Goal: Task Accomplishment & Management: Use online tool/utility

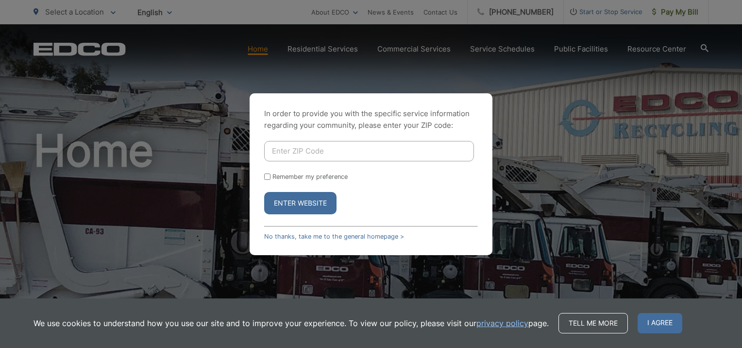
click at [372, 148] on input "Enter ZIP Code" at bounding box center [369, 151] width 210 height 20
type input "92123"
click at [302, 200] on button "Enter Website" at bounding box center [300, 203] width 72 height 22
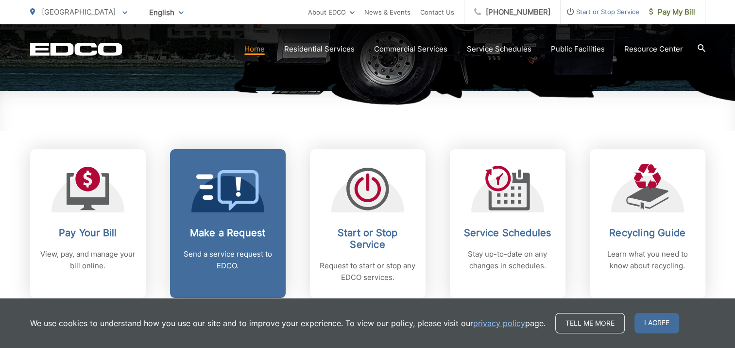
scroll to position [341, 0]
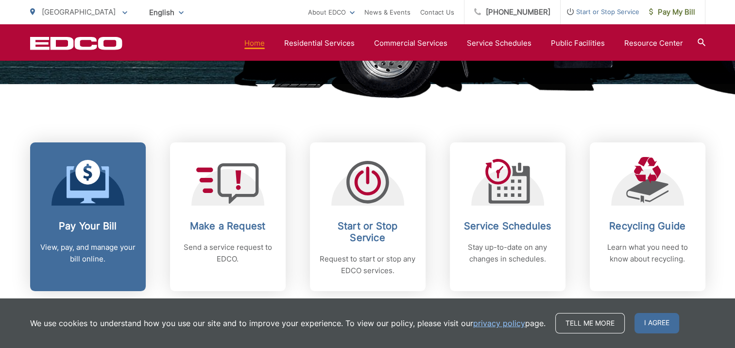
click at [41, 222] on h2 "Pay Your Bill" at bounding box center [88, 226] width 96 height 12
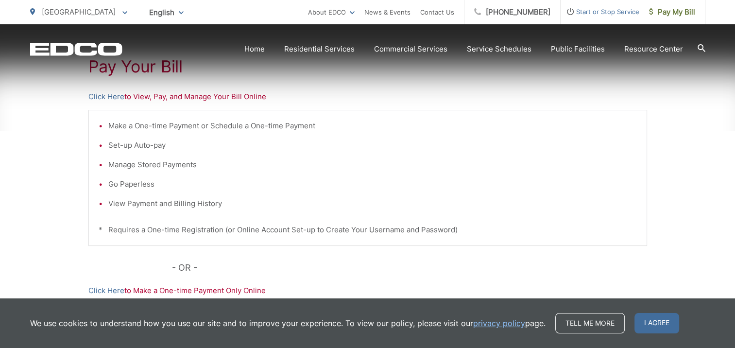
scroll to position [208, 0]
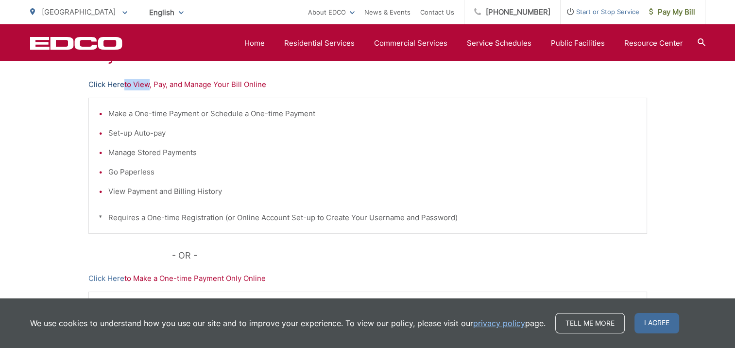
drag, startPoint x: 144, startPoint y: 84, endPoint x: 121, endPoint y: 85, distance: 22.9
click at [121, 85] on p "Click Here to View, Pay, and Manage Your Bill Online" at bounding box center [367, 85] width 558 height 12
drag, startPoint x: 121, startPoint y: 85, endPoint x: 115, endPoint y: 85, distance: 6.8
click at [115, 85] on link "Click Here" at bounding box center [106, 85] width 36 height 12
